Goal: Transaction & Acquisition: Purchase product/service

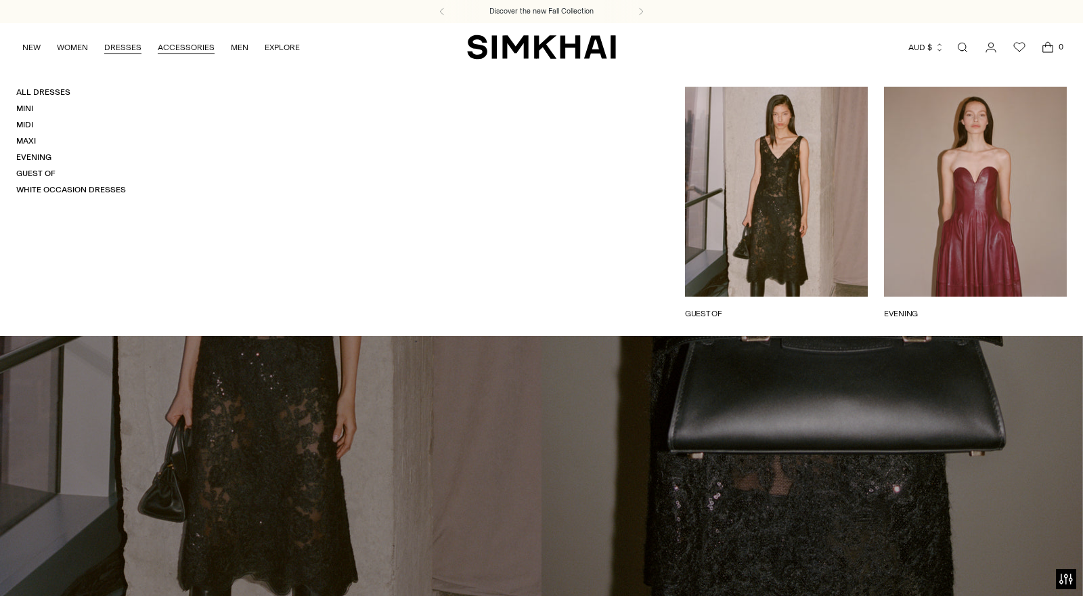
drag, startPoint x: 116, startPoint y: 49, endPoint x: 189, endPoint y: 54, distance: 72.7
click at [116, 49] on link "DRESSES" at bounding box center [122, 48] width 37 height 30
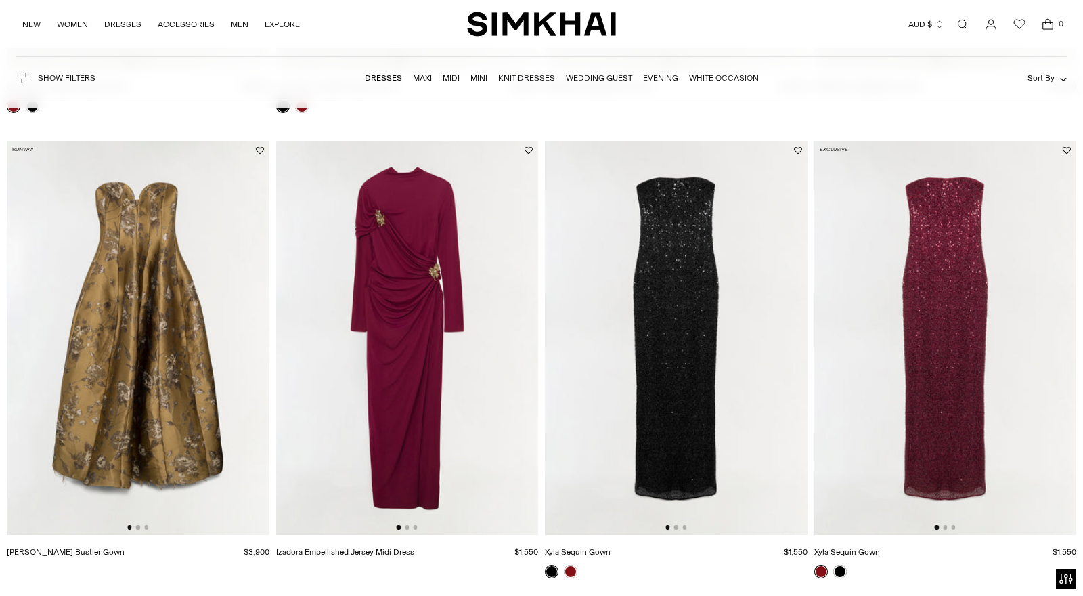
scroll to position [1035, 0]
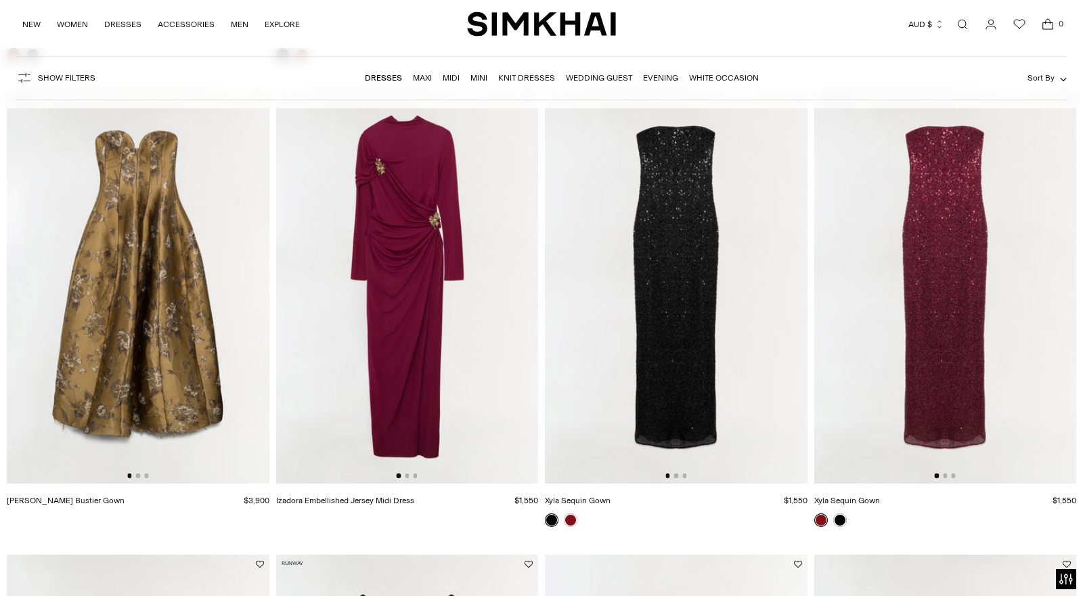
click at [473, 261] on img at bounding box center [407, 285] width 263 height 393
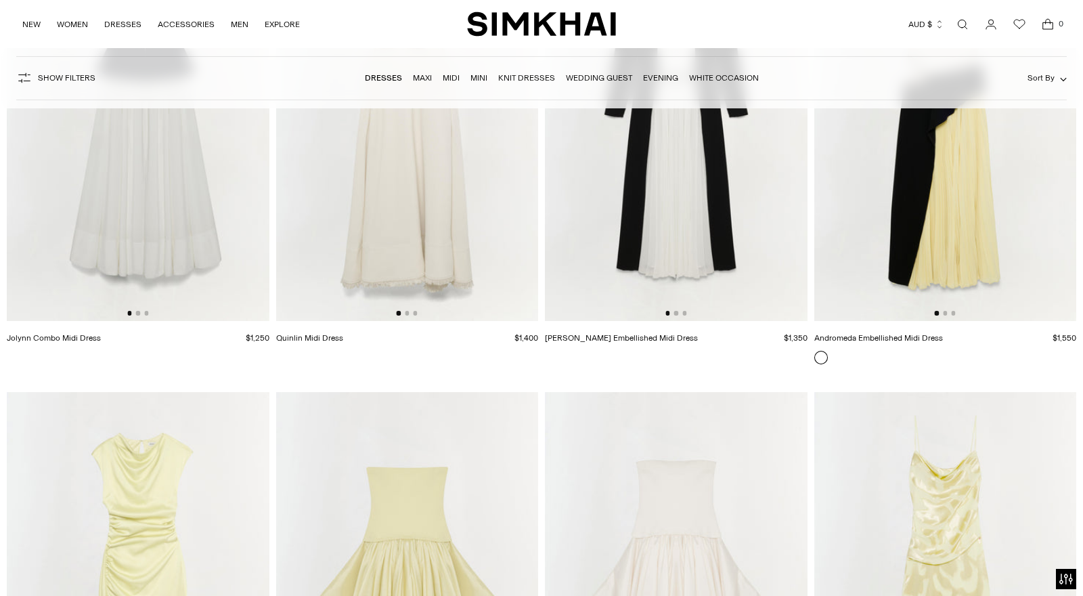
scroll to position [6768, 0]
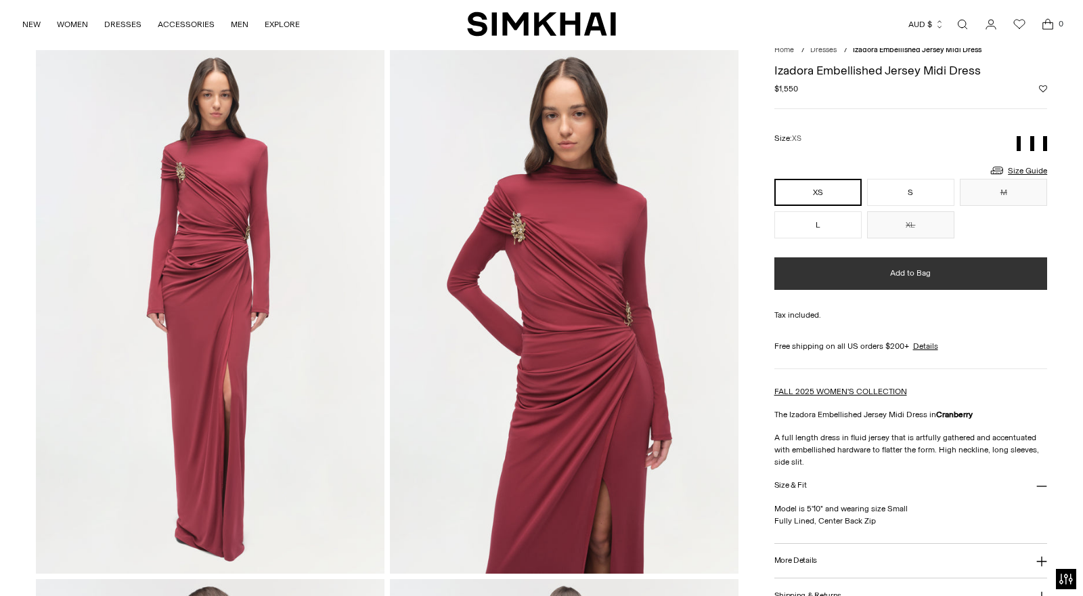
scroll to position [53, 0]
